Goal: Task Accomplishment & Management: Use online tool/utility

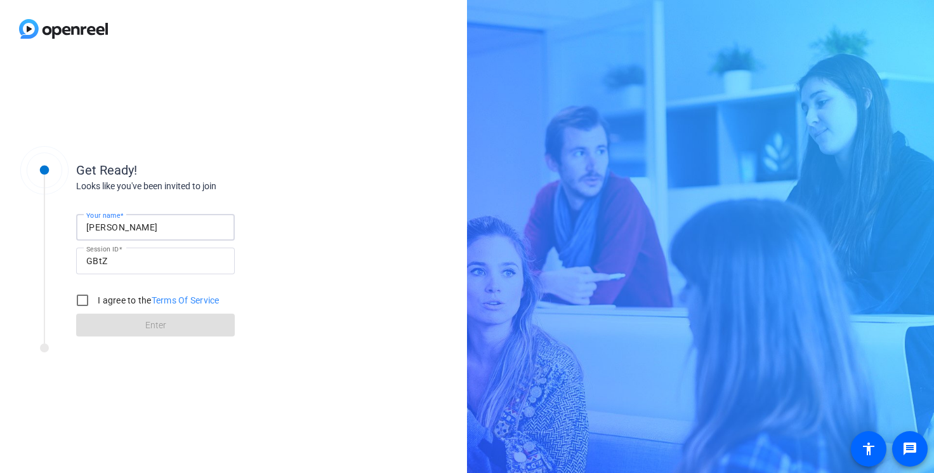
click at [114, 229] on input "Marko Self" at bounding box center [155, 227] width 138 height 15
drag, startPoint x: 135, startPoint y: 229, endPoint x: 79, endPoint y: 229, distance: 56.5
click at [78, 229] on div "Your name Marko Self" at bounding box center [155, 227] width 159 height 27
type input "Ellis"
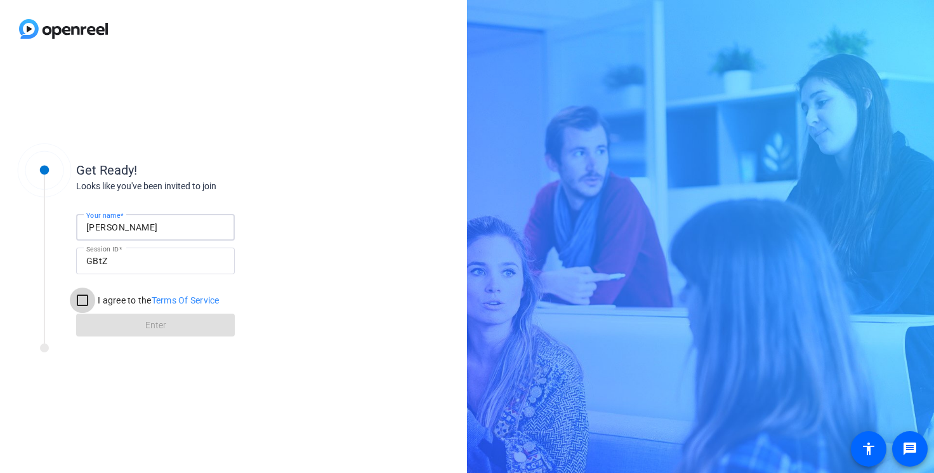
click at [77, 300] on input "I agree to the Terms Of Service" at bounding box center [82, 300] width 25 height 25
checkbox input "true"
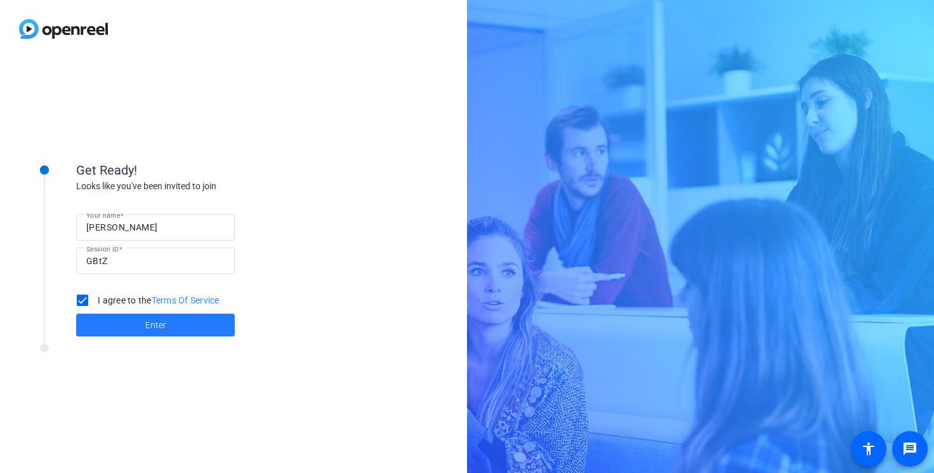
click at [133, 330] on span at bounding box center [155, 325] width 159 height 30
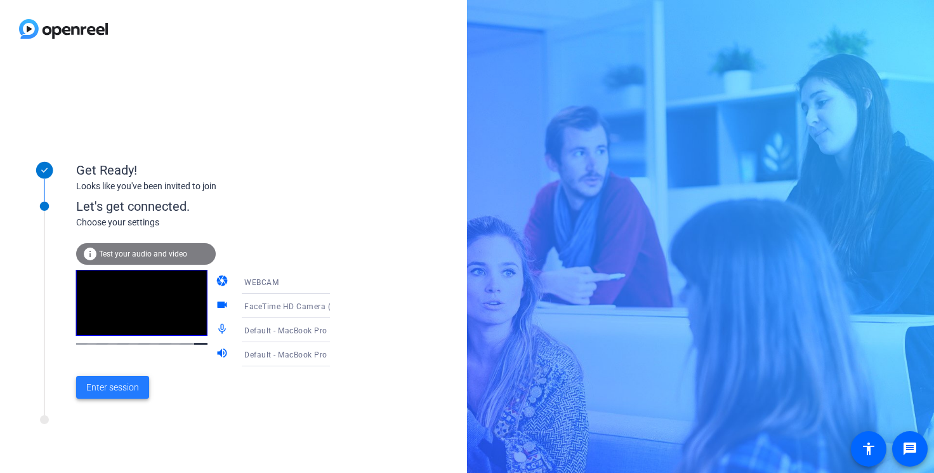
click at [104, 384] on span "Enter session" at bounding box center [112, 387] width 53 height 13
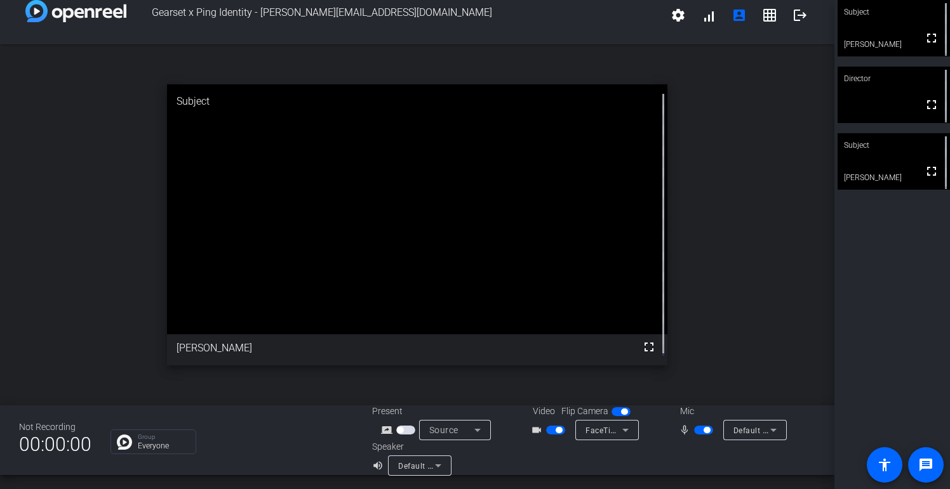
scroll to position [15, 0]
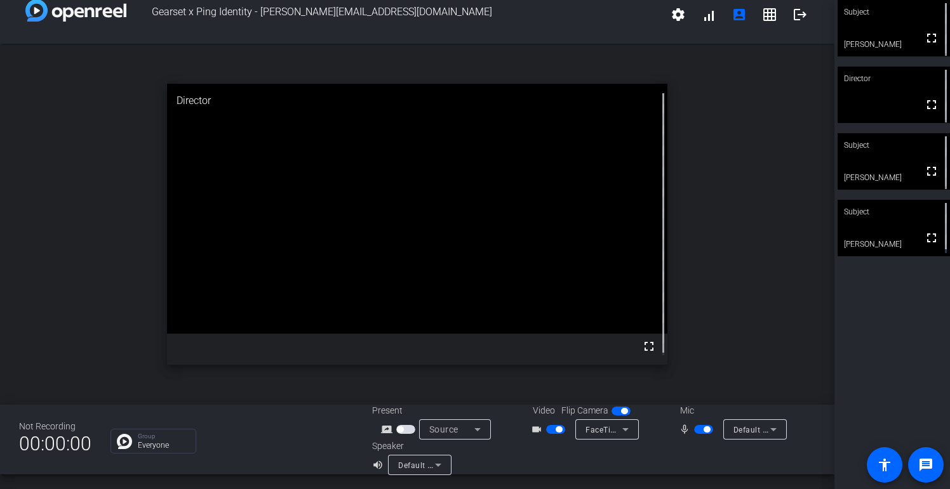
click at [374, 465] on mat-icon "volume_up" at bounding box center [379, 465] width 15 height 15
click at [696, 428] on span "button" at bounding box center [703, 429] width 19 height 9
click at [700, 431] on span "button" at bounding box center [703, 429] width 19 height 9
click at [696, 428] on span "button" at bounding box center [703, 429] width 19 height 9
click at [701, 429] on span "button" at bounding box center [703, 429] width 19 height 9
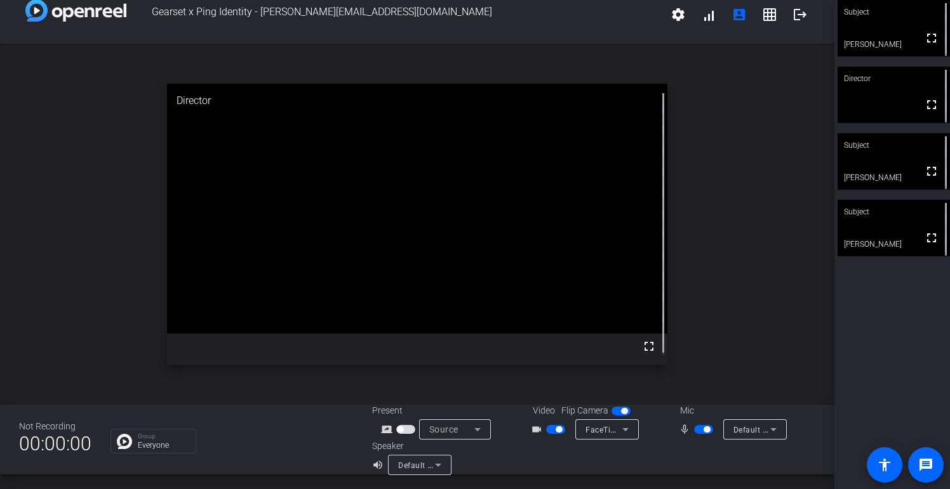
click at [703, 428] on span "button" at bounding box center [706, 430] width 6 height 6
click at [703, 430] on span "button" at bounding box center [703, 429] width 19 height 9
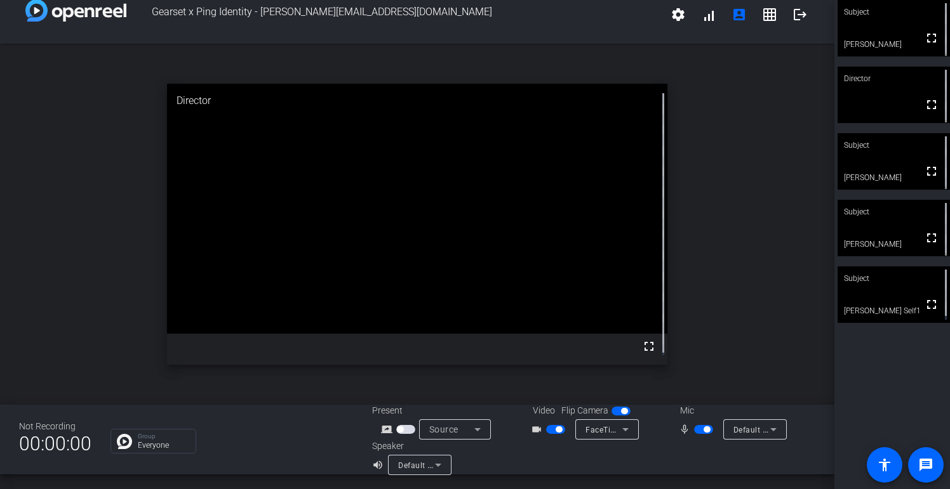
click at [703, 431] on span "button" at bounding box center [706, 430] width 6 height 6
click at [701, 430] on span "button" at bounding box center [703, 429] width 19 height 9
click at [694, 428] on span "button" at bounding box center [703, 429] width 19 height 9
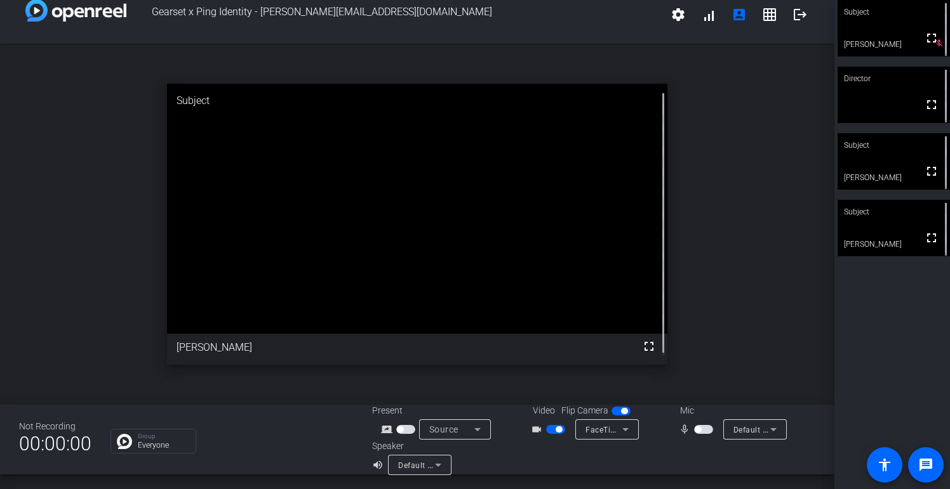
click at [701, 432] on span "button" at bounding box center [703, 429] width 19 height 9
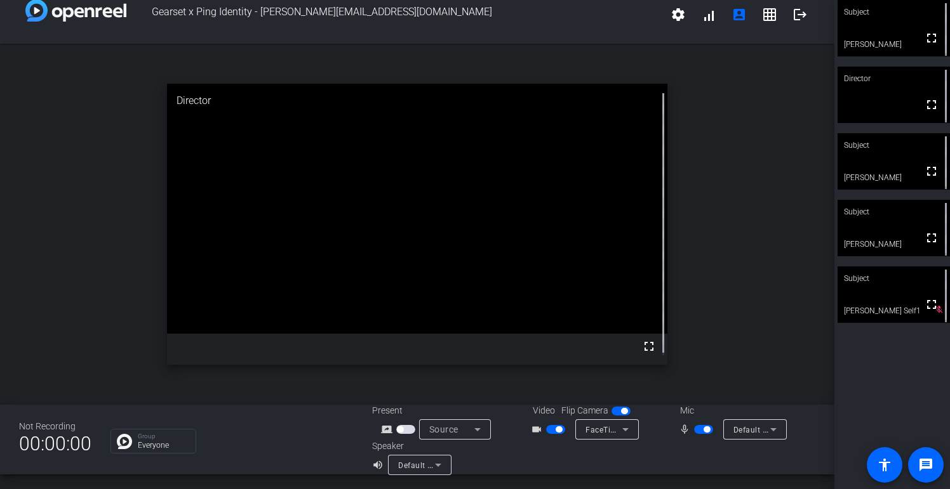
click at [694, 430] on span "button" at bounding box center [703, 429] width 19 height 9
click at [670, 449] on div at bounding box center [704, 458] width 222 height 36
click at [703, 430] on span "button" at bounding box center [703, 429] width 19 height 9
click at [694, 430] on span "button" at bounding box center [703, 429] width 19 height 9
click at [702, 433] on span "button" at bounding box center [703, 429] width 19 height 9
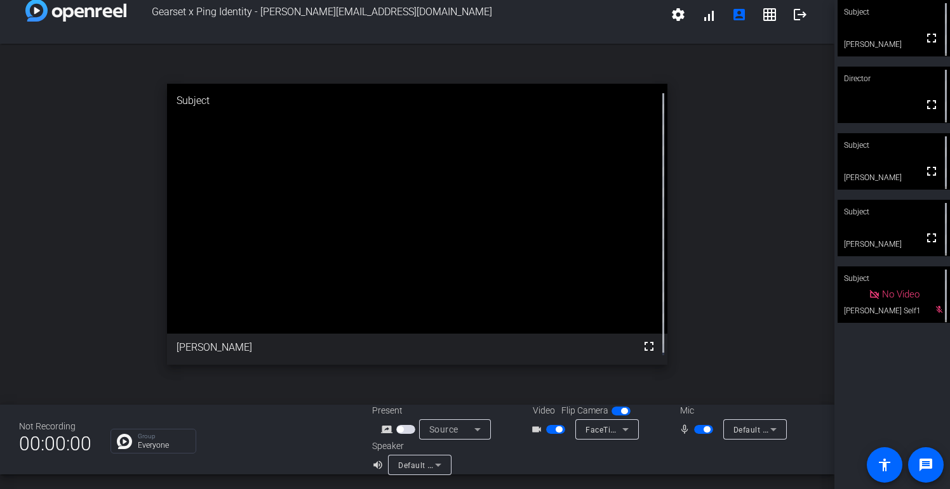
click at [747, 301] on div "open_in_new Subject fullscreen Andy" at bounding box center [417, 224] width 834 height 361
click at [696, 433] on span "button" at bounding box center [703, 429] width 19 height 9
click at [709, 430] on span "button" at bounding box center [703, 429] width 19 height 9
click at [699, 430] on span "button" at bounding box center [703, 429] width 19 height 9
click at [711, 428] on span "button" at bounding box center [703, 429] width 19 height 9
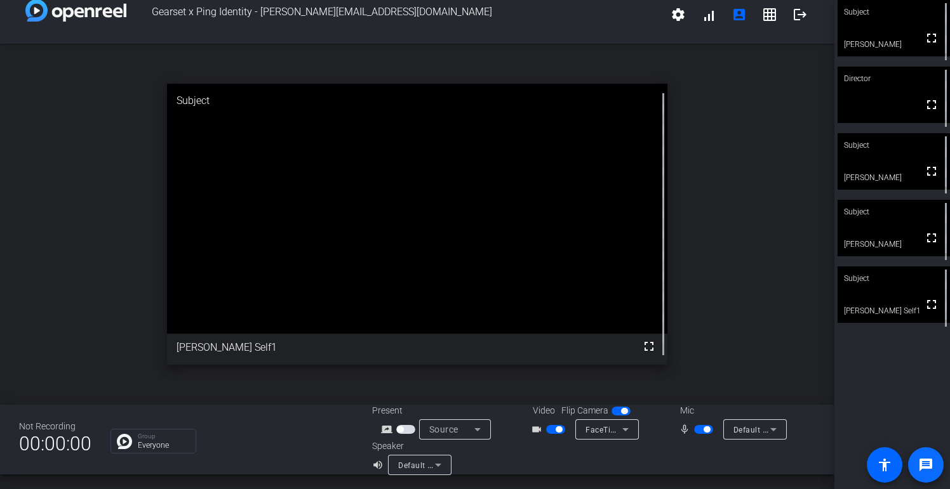
click at [934, 465] on span at bounding box center [925, 465] width 30 height 30
click at [755, 371] on div "open_in_new Director fullscreen" at bounding box center [417, 224] width 834 height 361
click at [697, 428] on span "button" at bounding box center [703, 429] width 19 height 9
click at [708, 431] on span "button" at bounding box center [703, 429] width 19 height 9
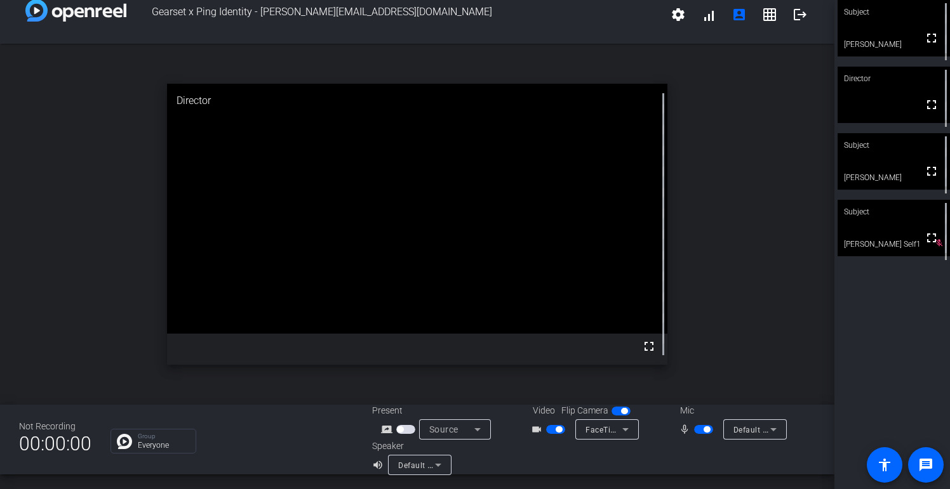
click at [696, 431] on span "button" at bounding box center [703, 429] width 19 height 9
click at [705, 429] on span "button" at bounding box center [703, 429] width 19 height 9
click at [701, 433] on span "button" at bounding box center [703, 429] width 19 height 9
click at [700, 432] on span "button" at bounding box center [703, 429] width 19 height 9
click at [698, 430] on span "button" at bounding box center [703, 429] width 19 height 9
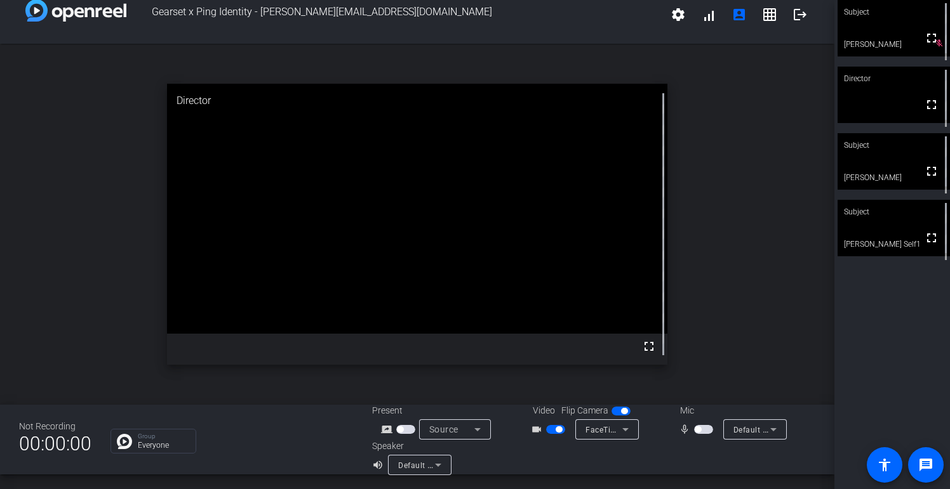
click at [551, 433] on span "button" at bounding box center [555, 429] width 19 height 9
click at [554, 430] on span "button" at bounding box center [555, 429] width 19 height 9
click at [703, 430] on span "button" at bounding box center [703, 429] width 19 height 9
click at [699, 430] on span "button" at bounding box center [703, 429] width 19 height 9
click at [704, 432] on span "button" at bounding box center [703, 429] width 19 height 9
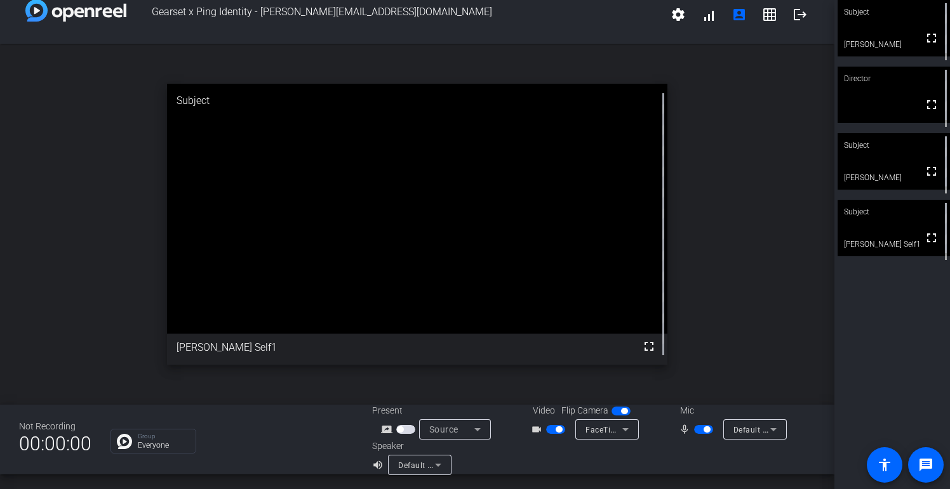
click at [699, 430] on span "button" at bounding box center [703, 429] width 19 height 9
click at [706, 432] on span "button" at bounding box center [703, 429] width 19 height 9
click at [699, 431] on span "button" at bounding box center [703, 429] width 19 height 9
click at [704, 431] on span "button" at bounding box center [703, 429] width 19 height 9
click at [699, 433] on span "button" at bounding box center [703, 429] width 19 height 9
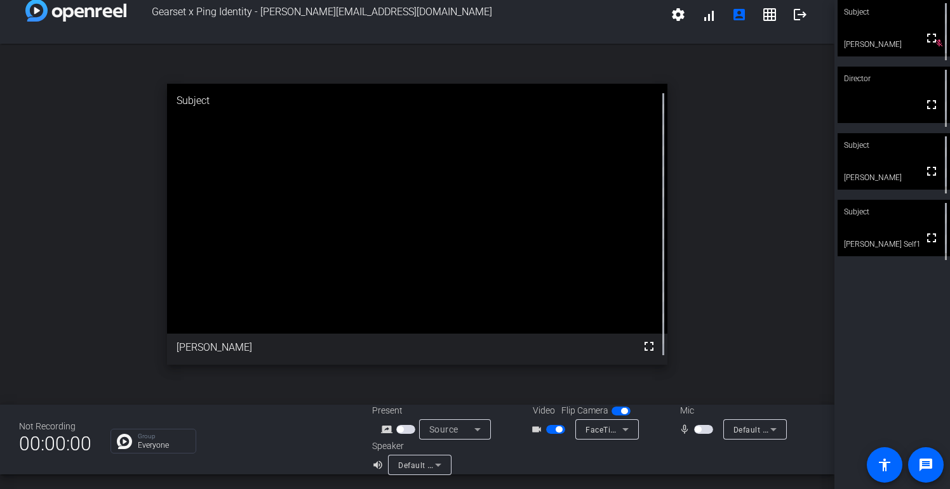
click at [552, 430] on span "button" at bounding box center [555, 429] width 19 height 9
click at [557, 428] on span "button" at bounding box center [555, 429] width 19 height 9
click at [708, 432] on span "button" at bounding box center [703, 429] width 19 height 9
click at [699, 430] on span "button" at bounding box center [703, 429] width 19 height 9
click at [706, 434] on span "button" at bounding box center [703, 429] width 19 height 9
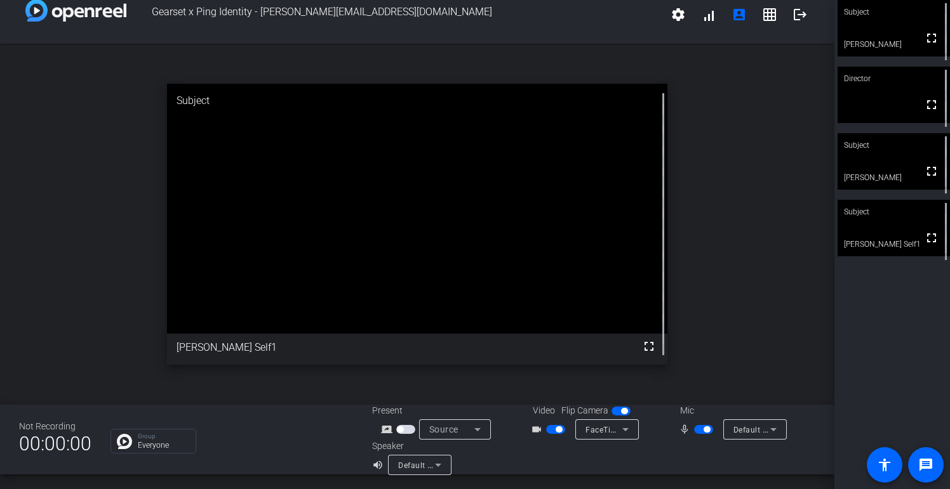
click at [699, 430] on span "button" at bounding box center [703, 429] width 19 height 9
click at [710, 431] on span "button" at bounding box center [703, 429] width 19 height 9
click at [709, 430] on span "button" at bounding box center [706, 430] width 6 height 6
click at [708, 430] on span "button" at bounding box center [703, 429] width 19 height 9
click at [698, 428] on span "button" at bounding box center [703, 429] width 19 height 9
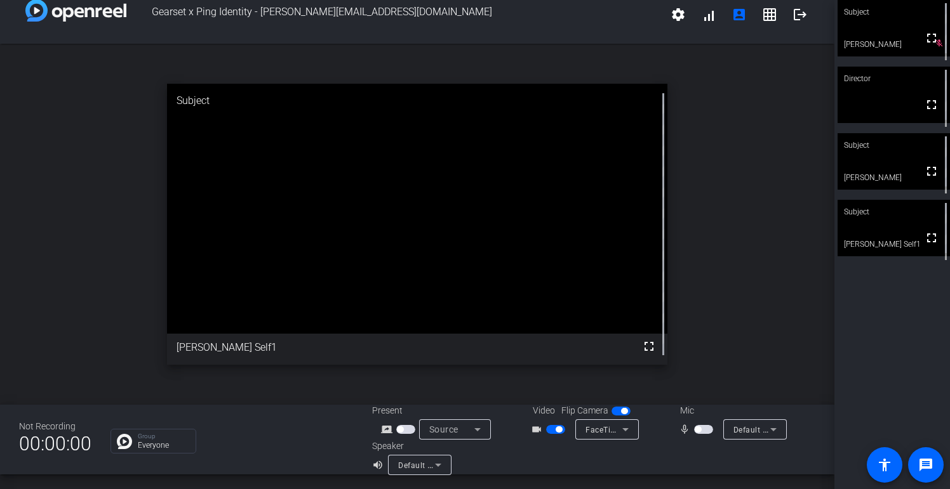
click at [698, 428] on span "button" at bounding box center [697, 430] width 6 height 6
click at [698, 428] on span "button" at bounding box center [703, 429] width 19 height 9
click at [711, 432] on span "button" at bounding box center [703, 429] width 19 height 9
click at [705, 430] on span "button" at bounding box center [706, 430] width 6 height 6
click at [710, 431] on span "button" at bounding box center [703, 429] width 19 height 9
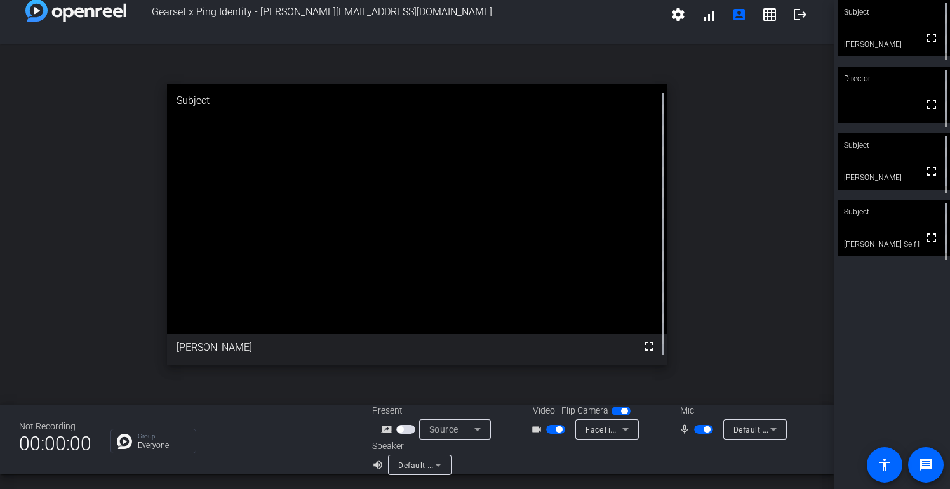
click at [700, 430] on span "button" at bounding box center [703, 429] width 19 height 9
click at [708, 430] on span "button" at bounding box center [703, 429] width 19 height 9
click at [924, 460] on mat-icon "message" at bounding box center [925, 465] width 15 height 15
click at [881, 459] on mat-icon "accessibility" at bounding box center [884, 465] width 15 height 15
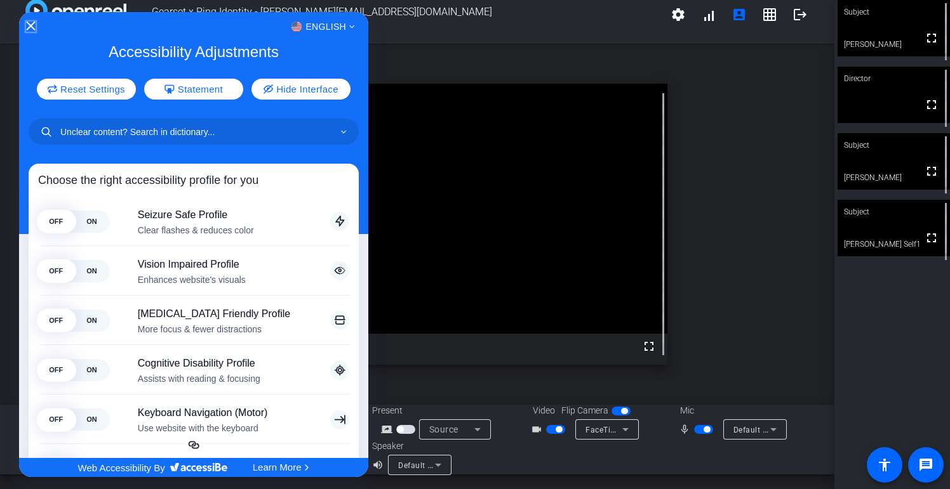
click at [27, 27] on icon "Close Accessibility Interface" at bounding box center [30, 26] width 9 height 9
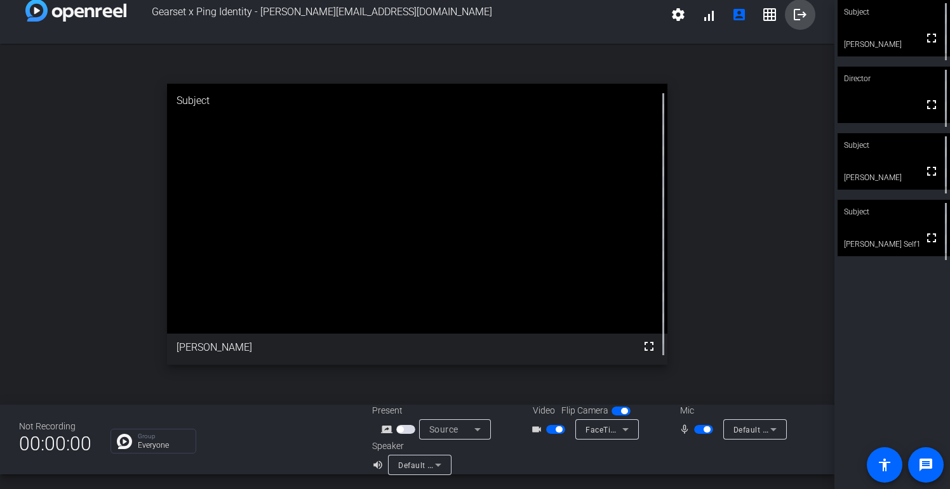
click at [801, 15] on mat-icon "logout" at bounding box center [799, 14] width 15 height 15
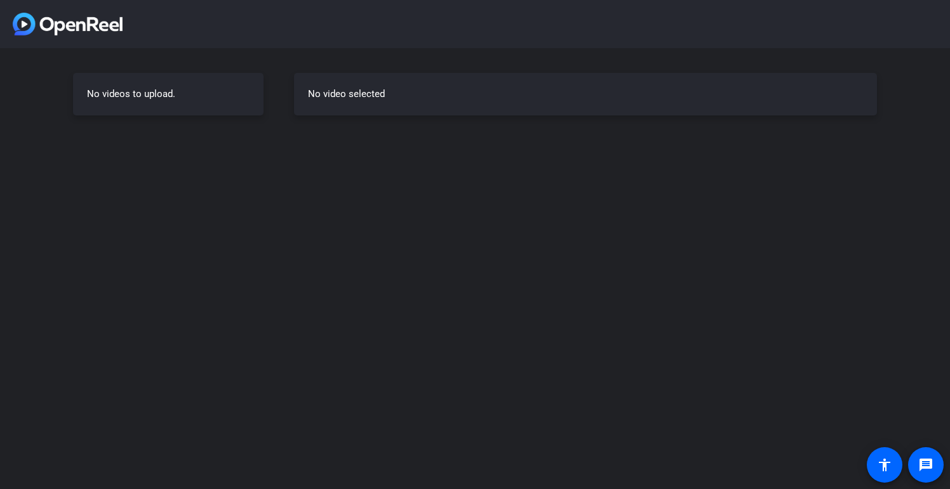
click at [213, 105] on div "No videos to upload." at bounding box center [168, 94] width 190 height 43
